Goal: Go to known website: Access a specific website the user already knows

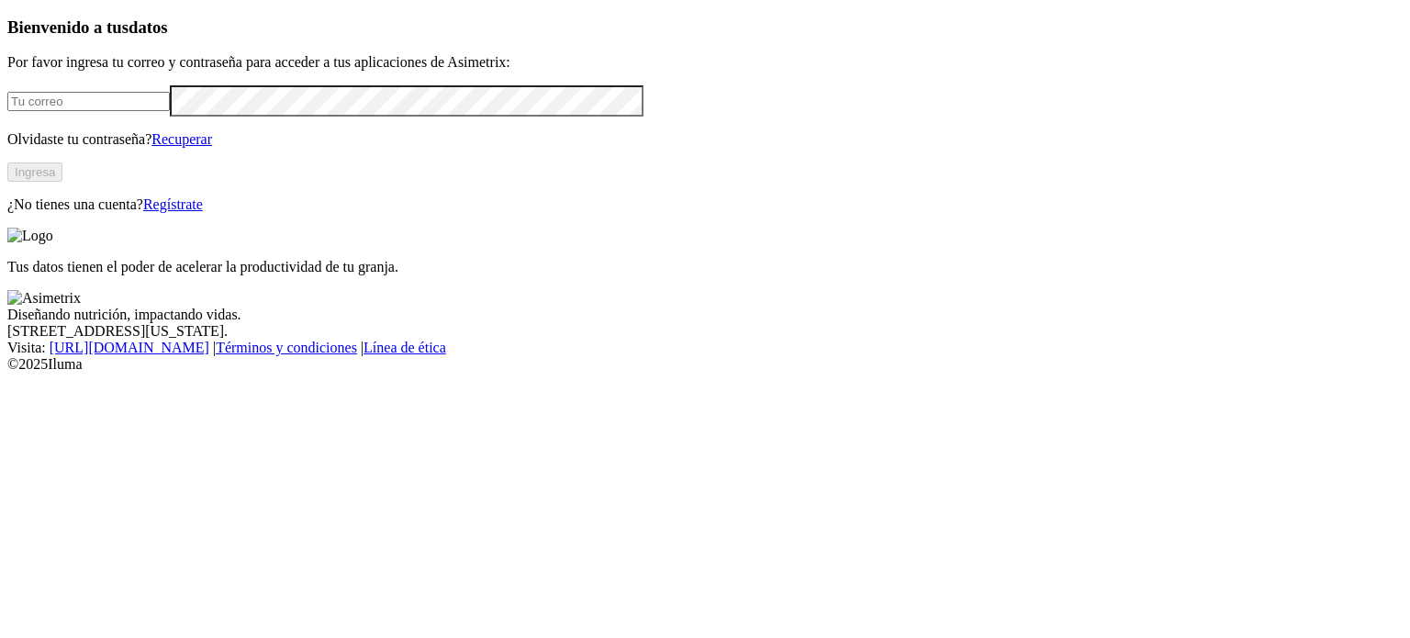
type input "[PERSON_NAME][EMAIL_ADDRESS][DOMAIN_NAME]"
click at [62, 182] on button "Ingresa" at bounding box center [34, 171] width 55 height 19
